Goal: Complete application form

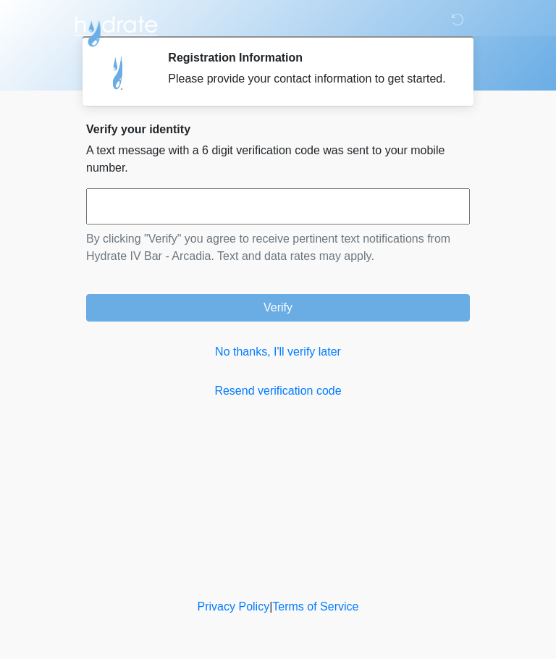
click at [362, 220] on input "text" at bounding box center [278, 206] width 384 height 36
click at [317, 361] on link "No thanks, I'll verify later" at bounding box center [278, 351] width 384 height 17
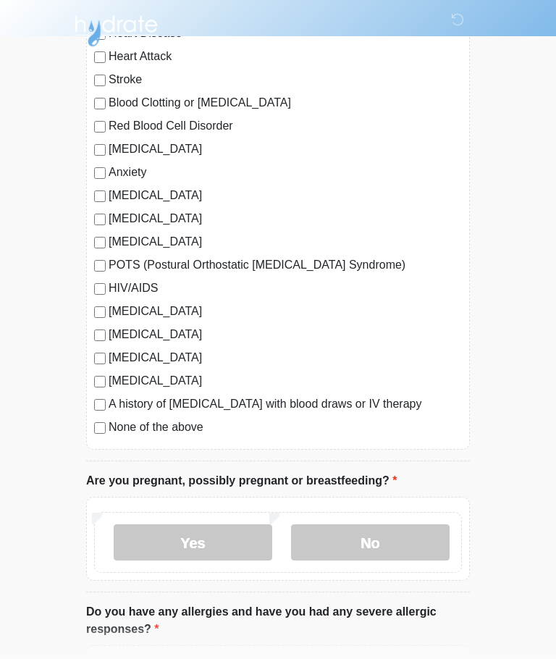
scroll to position [188, 0]
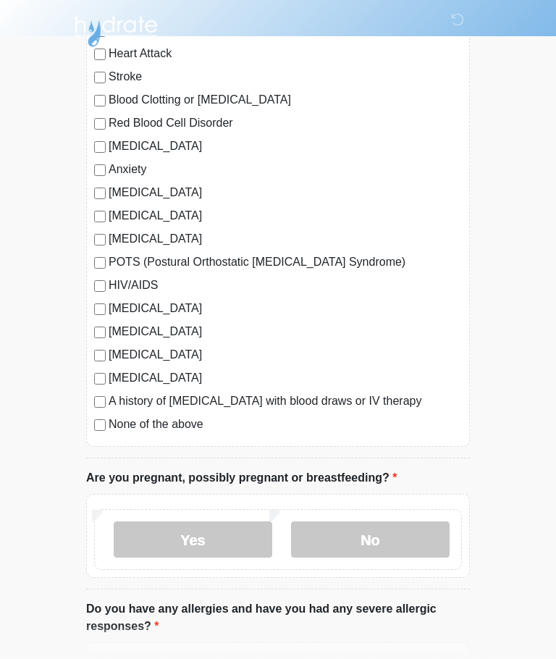
click at [381, 523] on label "No" at bounding box center [370, 539] width 159 height 36
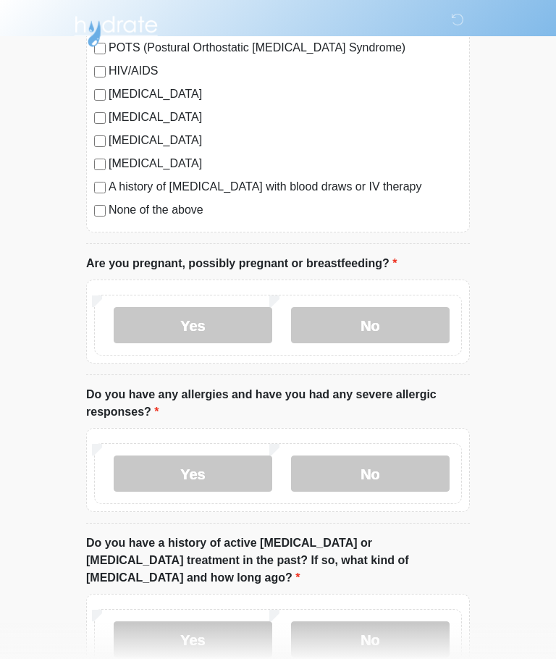
scroll to position [406, 0]
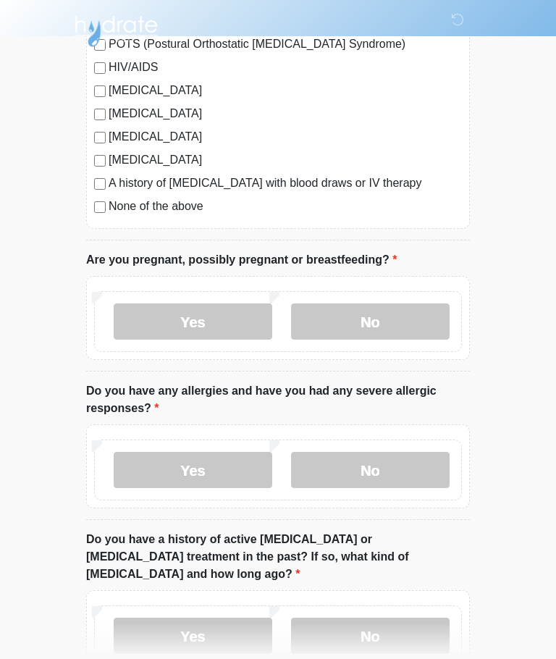
click at [211, 469] on label "Yes" at bounding box center [193, 470] width 159 height 36
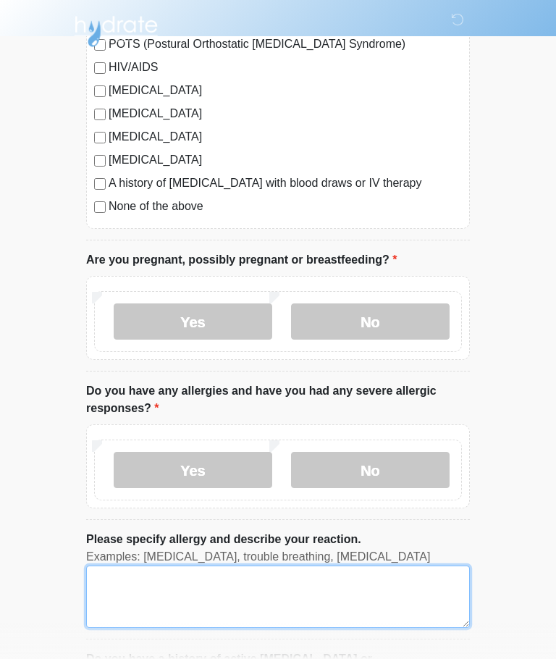
click at [346, 589] on textarea "Please specify allergy and describe your reaction." at bounding box center [278, 597] width 384 height 62
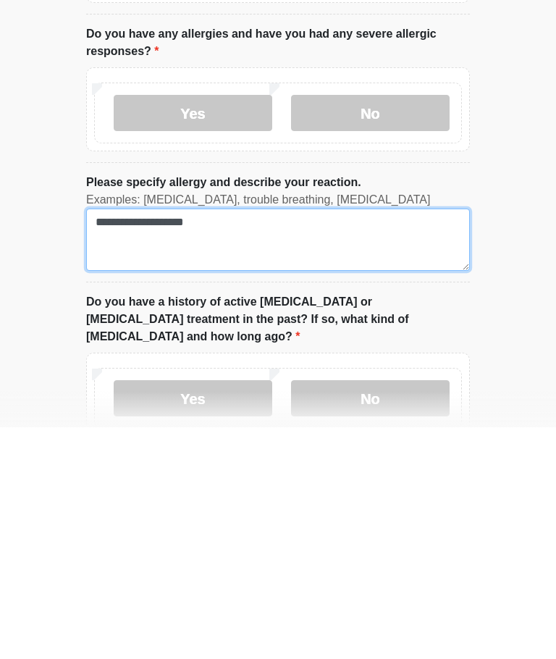
type textarea "**********"
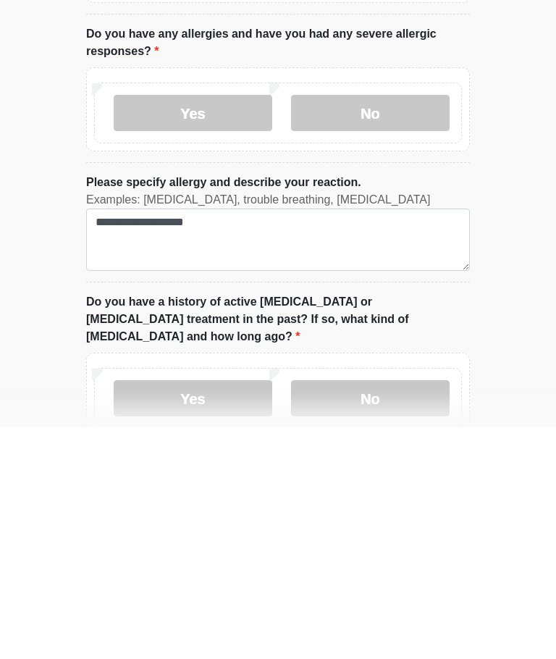
click at [422, 612] on label "No" at bounding box center [370, 630] width 159 height 36
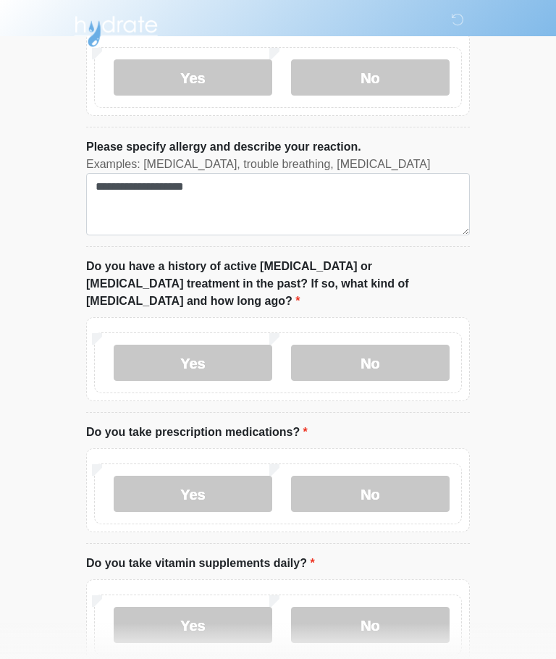
scroll to position [799, 0]
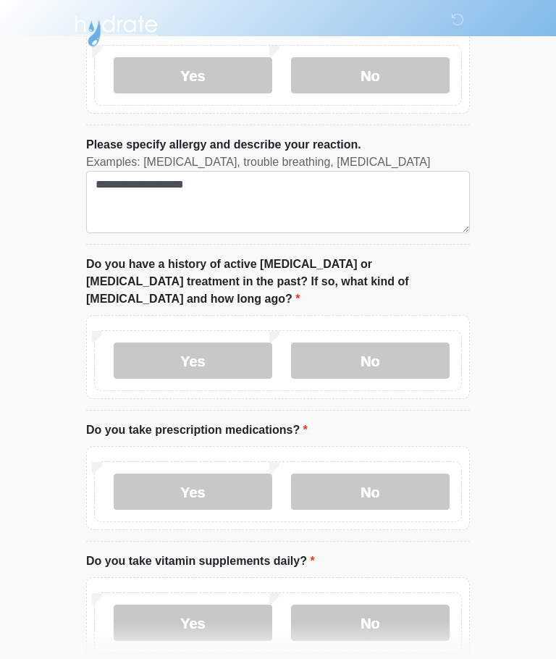
click at [391, 474] on label "No" at bounding box center [370, 492] width 159 height 36
click at [230, 605] on label "Yes" at bounding box center [193, 623] width 159 height 36
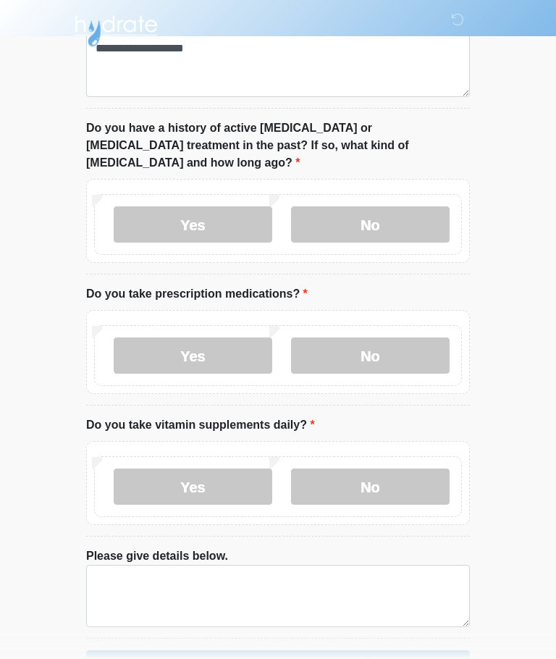
scroll to position [963, 0]
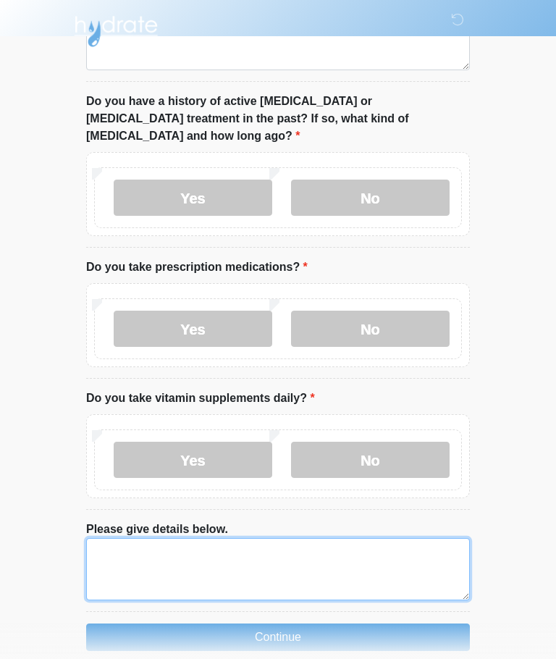
click at [382, 549] on textarea "Please give details below." at bounding box center [278, 569] width 384 height 62
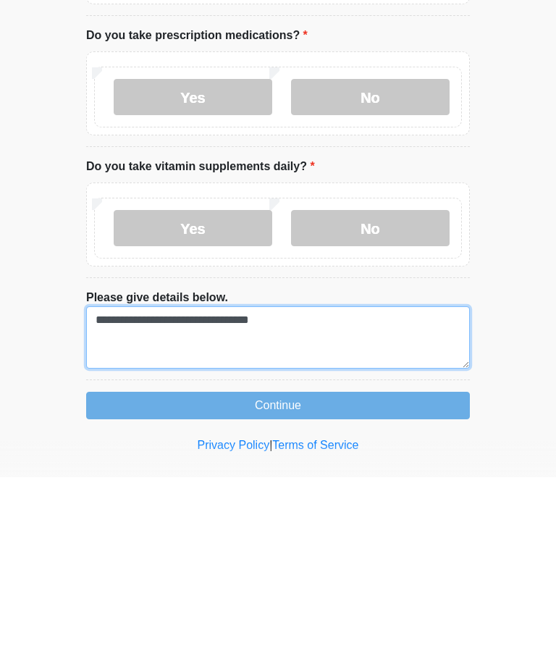
type textarea "**********"
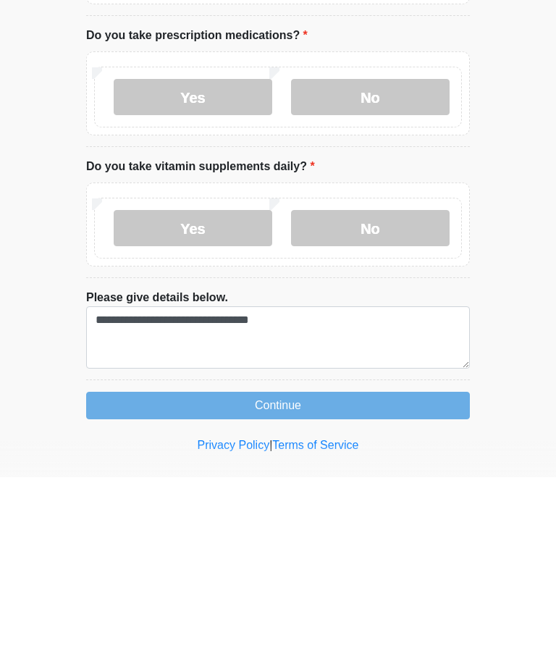
click at [381, 574] on button "Continue" at bounding box center [278, 588] width 384 height 28
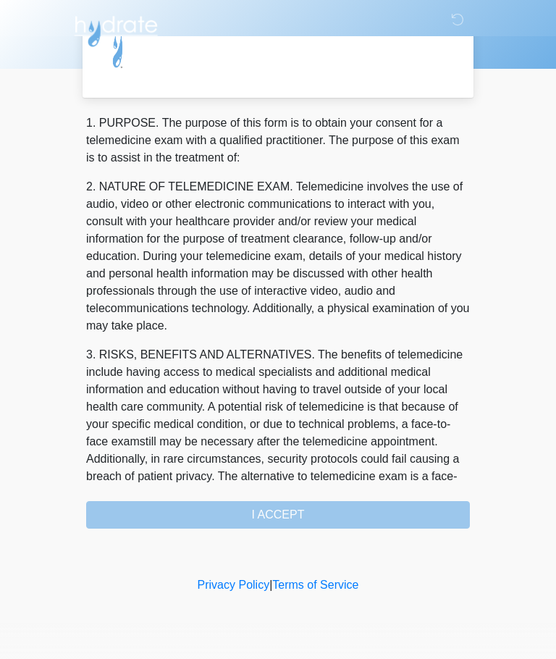
scroll to position [0, 0]
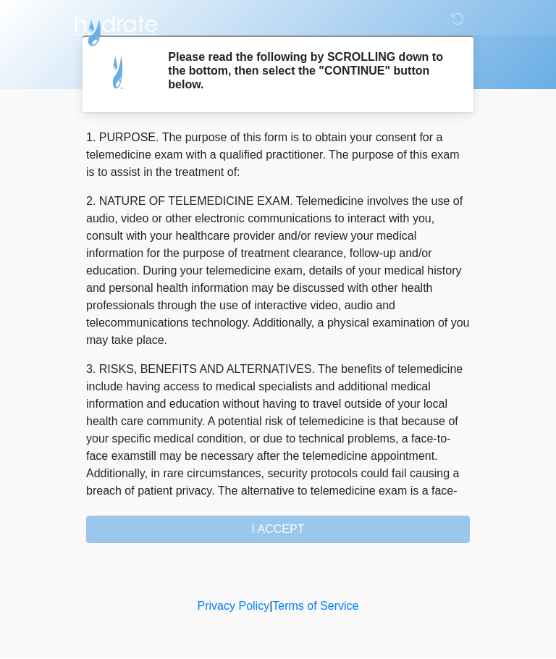
click at [374, 531] on div "1. PURPOSE. The purpose of this form is to obtain your consent for a telemedici…" at bounding box center [278, 337] width 384 height 414
click at [292, 527] on div "1. PURPOSE. The purpose of this form is to obtain your consent for a telemedici…" at bounding box center [278, 337] width 384 height 414
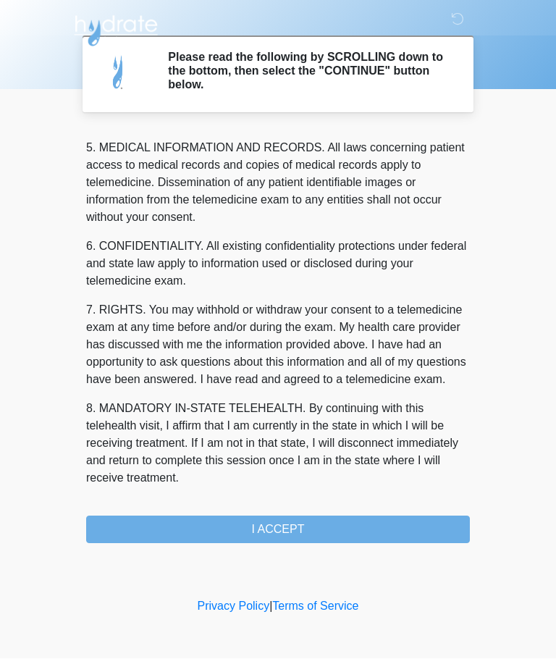
click at [311, 528] on button "I ACCEPT" at bounding box center [278, 530] width 384 height 28
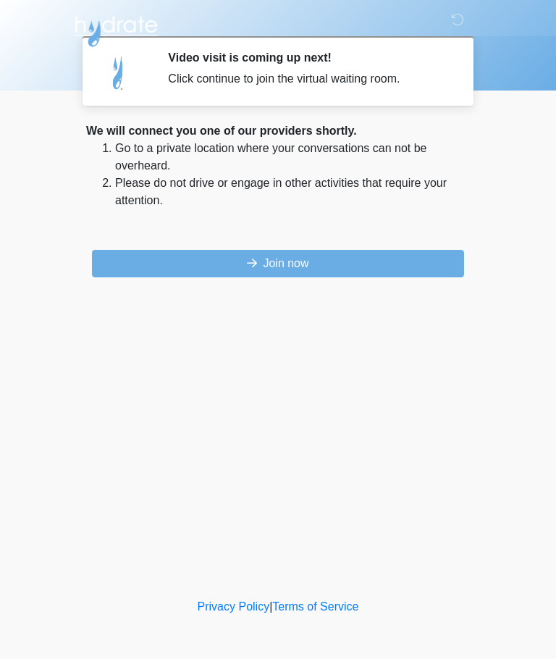
click at [379, 264] on button "Join now" at bounding box center [278, 264] width 372 height 28
